Goal: Task Accomplishment & Management: Manage account settings

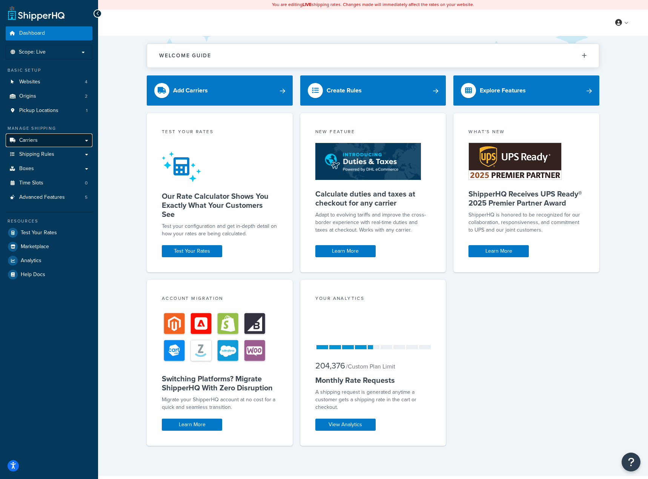
drag, startPoint x: 43, startPoint y: 140, endPoint x: 58, endPoint y: 145, distance: 15.6
click at [43, 140] on link "Carriers" at bounding box center [49, 141] width 87 height 14
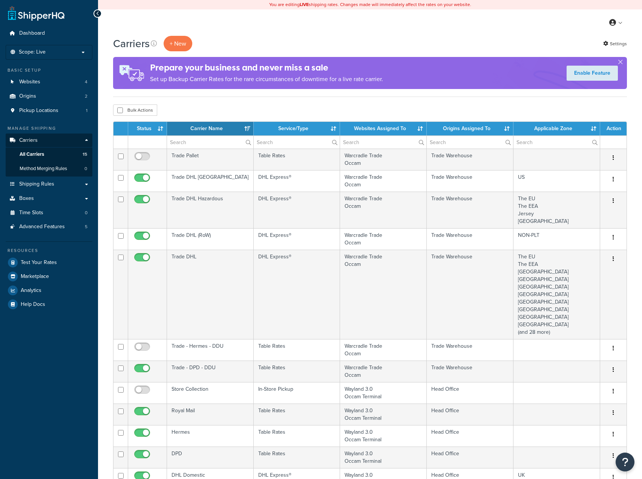
select select "15"
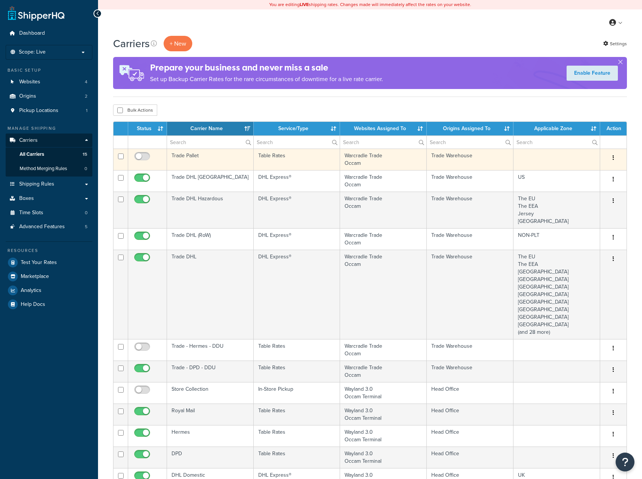
click at [210, 150] on td "Trade Pallet" at bounding box center [210, 159] width 87 height 21
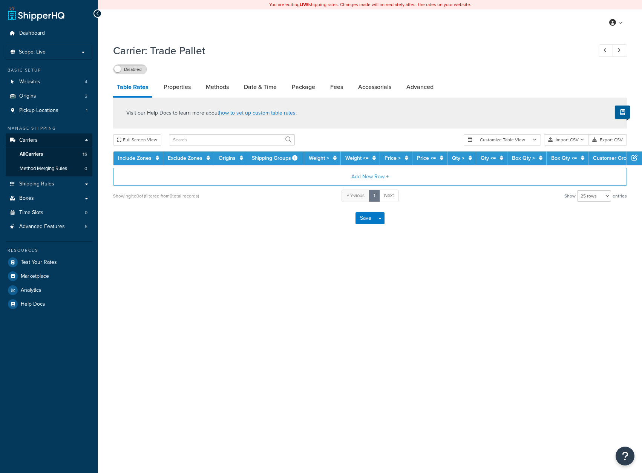
select select "25"
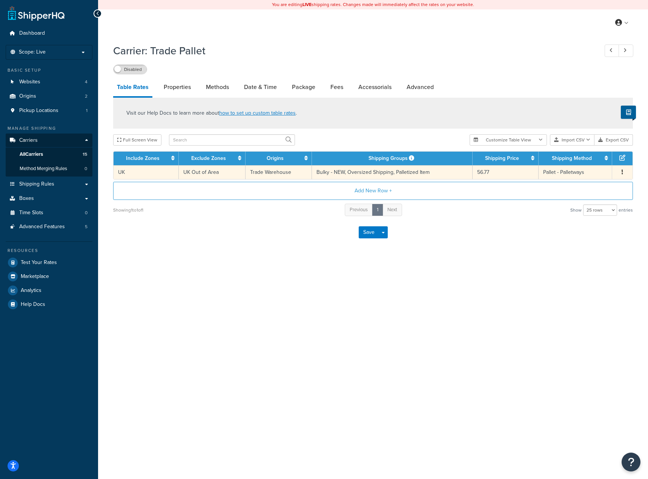
click at [564, 174] on td "Pallet - Palletways" at bounding box center [576, 172] width 74 height 14
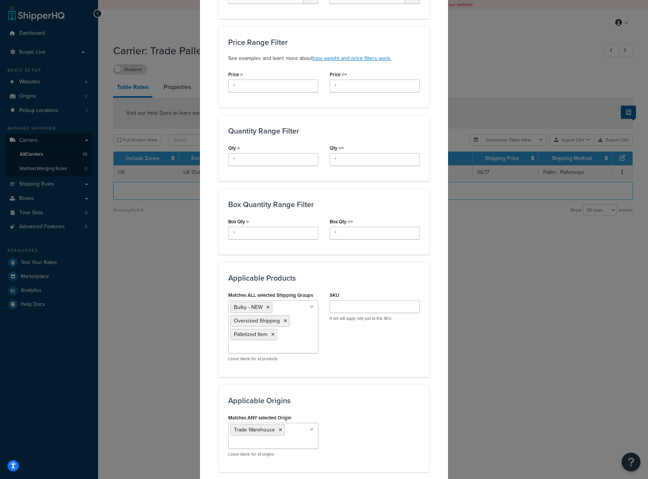
scroll to position [439, 0]
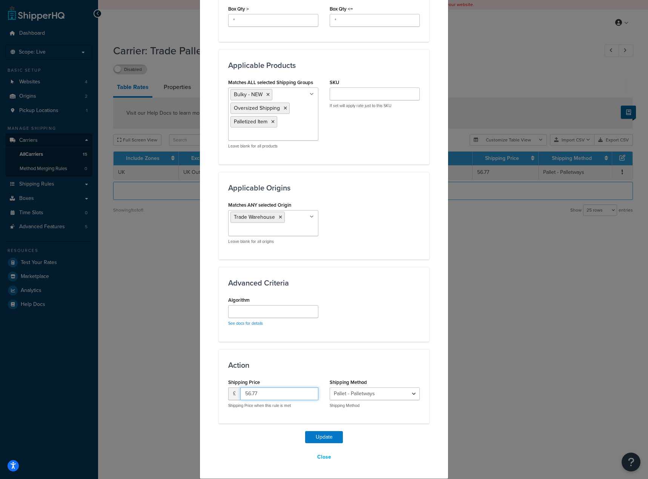
click at [269, 394] on input "56.77" at bounding box center [279, 393] width 78 height 13
paste input "9.52"
type input "59.52"
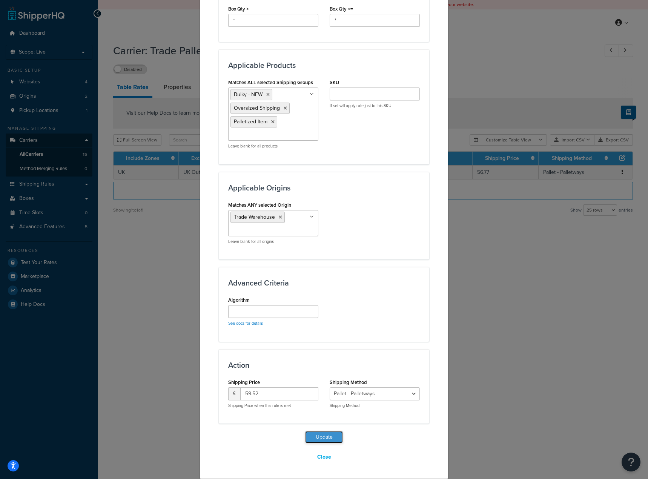
click at [312, 434] on button "Update" at bounding box center [324, 437] width 38 height 12
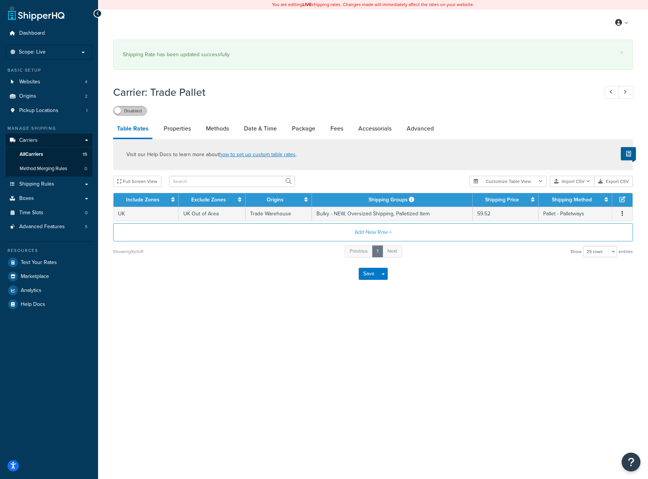
click at [140, 113] on label "Disabled" at bounding box center [130, 110] width 33 height 9
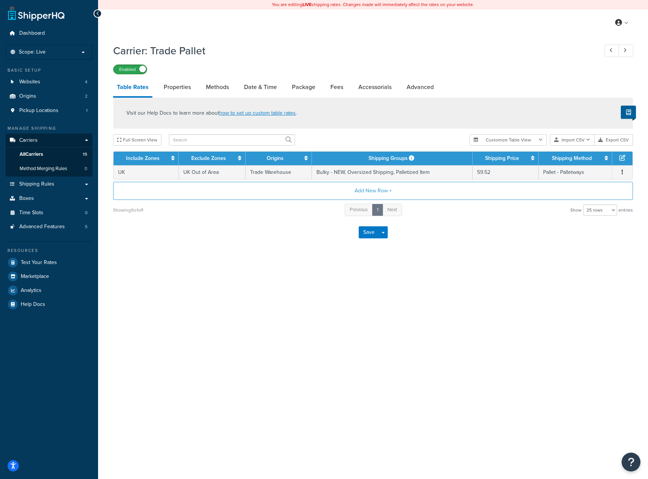
click at [135, 69] on label "Enabled" at bounding box center [130, 69] width 33 height 9
